Goal: Obtain resource: Download file/media

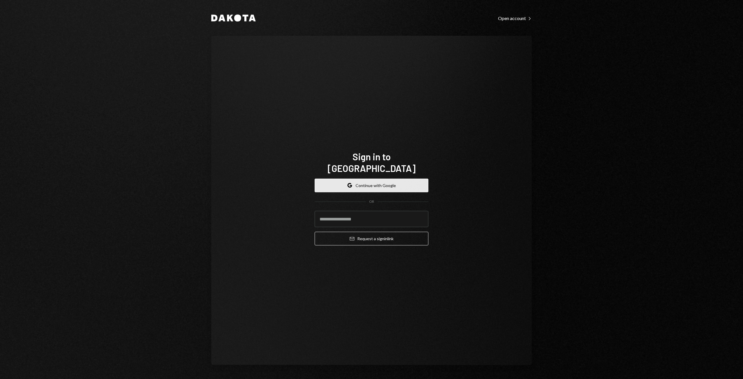
click at [369, 179] on button "Google Continue with Google" at bounding box center [372, 186] width 114 height 14
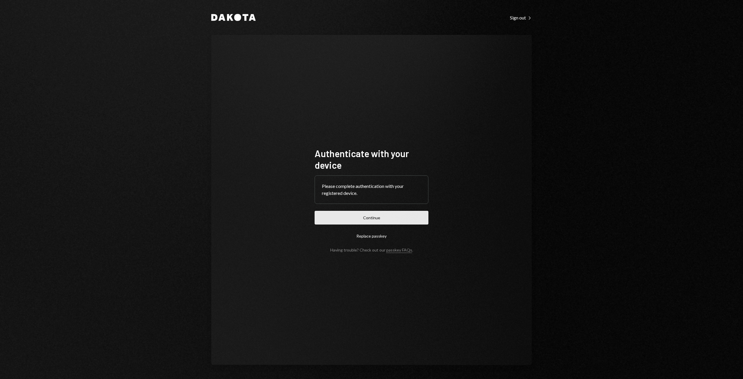
click at [368, 217] on button "Continue" at bounding box center [372, 218] width 114 height 14
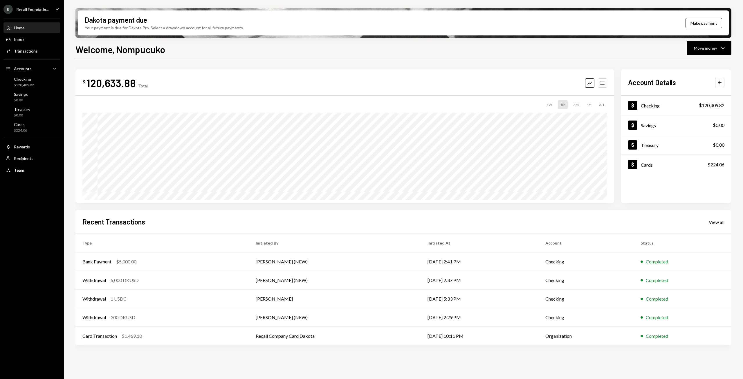
click at [57, 9] on icon "Caret Down" at bounding box center [57, 9] width 6 height 6
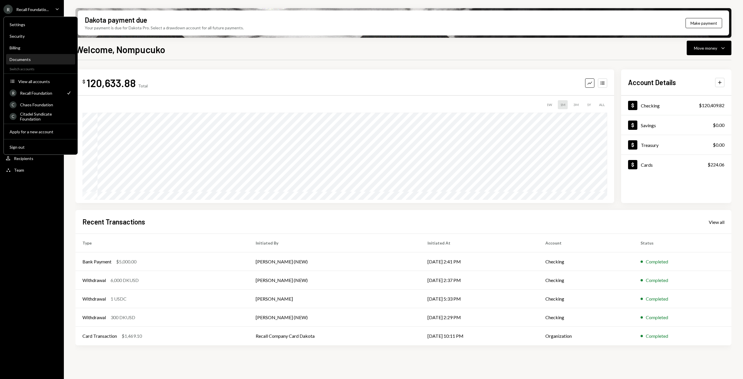
click at [22, 59] on div "Documents" at bounding box center [41, 59] width 62 height 5
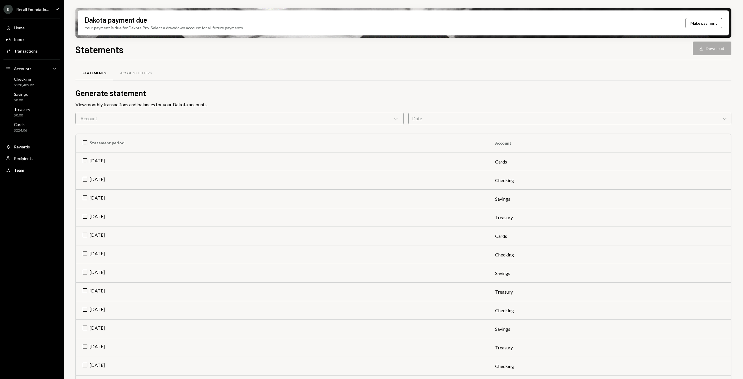
click at [396, 118] on icon "Chevron Down" at bounding box center [396, 119] width 6 height 6
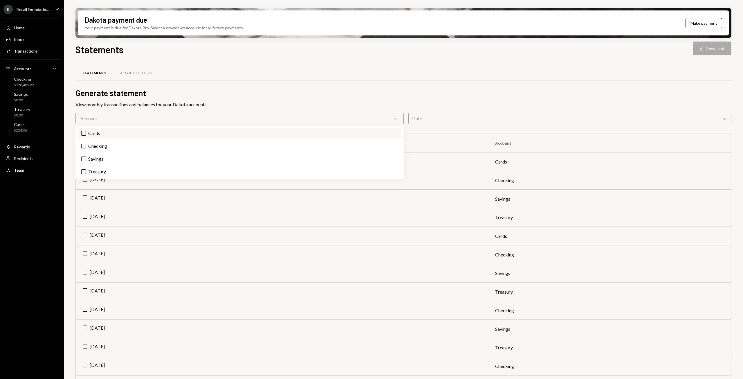
click at [139, 137] on label "Cards" at bounding box center [240, 133] width 324 height 10
click at [86, 136] on button "Cards" at bounding box center [83, 133] width 5 height 5
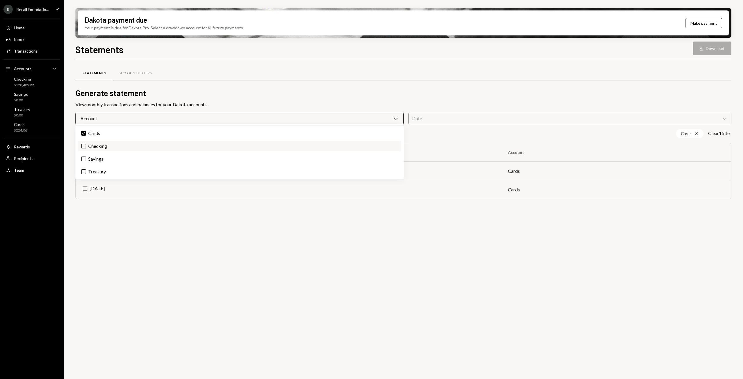
click at [114, 146] on label "Checking" at bounding box center [240, 146] width 324 height 10
click at [86, 146] on button "Checking" at bounding box center [83, 146] width 5 height 5
click at [104, 160] on label "Savings" at bounding box center [240, 159] width 324 height 10
click at [86, 160] on button "Savings" at bounding box center [83, 158] width 5 height 5
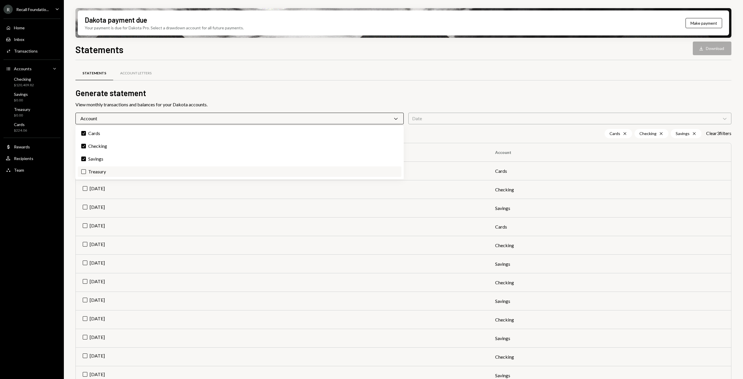
click at [99, 172] on label "Treasury" at bounding box center [240, 171] width 324 height 10
click at [86, 172] on button "Treasury" at bounding box center [83, 171] width 5 height 5
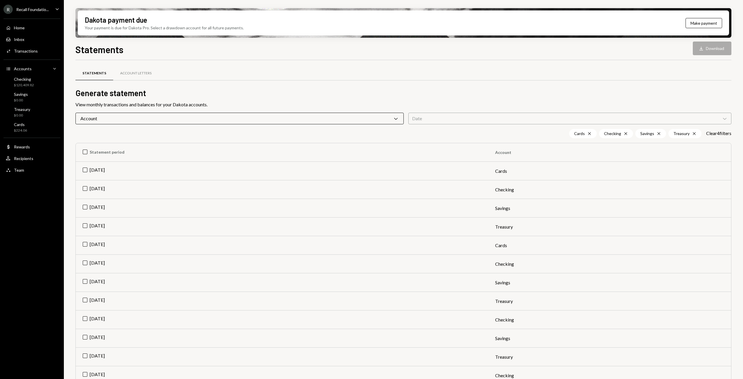
click at [436, 70] on div "Statements Account Letters" at bounding box center [403, 73] width 656 height 15
click at [106, 153] on th "Statement period" at bounding box center [282, 152] width 413 height 19
click at [106, 153] on th "Check Statement period" at bounding box center [282, 152] width 413 height 19
click at [90, 170] on td "[DATE]" at bounding box center [282, 171] width 413 height 19
click at [99, 190] on td "[DATE]" at bounding box center [282, 189] width 413 height 19
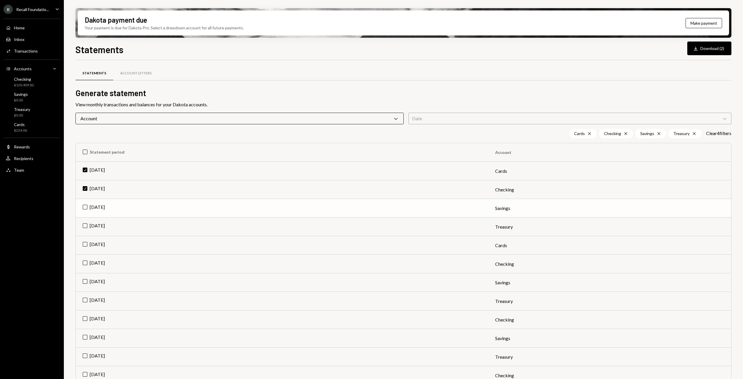
click at [102, 208] on td "[DATE]" at bounding box center [282, 208] width 413 height 19
click at [97, 227] on td "[DATE]" at bounding box center [282, 226] width 413 height 19
click at [708, 46] on button "Download Download (4)" at bounding box center [709, 49] width 44 height 14
click at [22, 27] on div "Home" at bounding box center [19, 27] width 11 height 5
